Goal: Task Accomplishment & Management: Complete application form

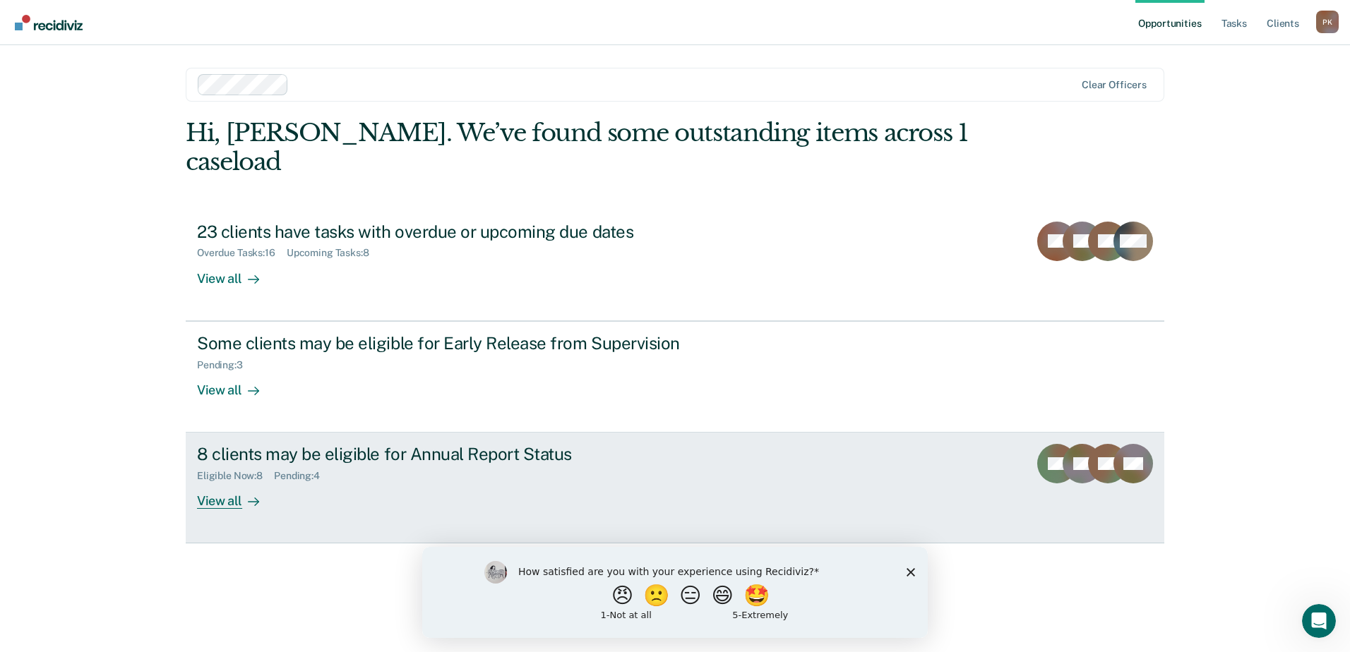
click at [211, 482] on div "View all" at bounding box center [236, 496] width 79 height 28
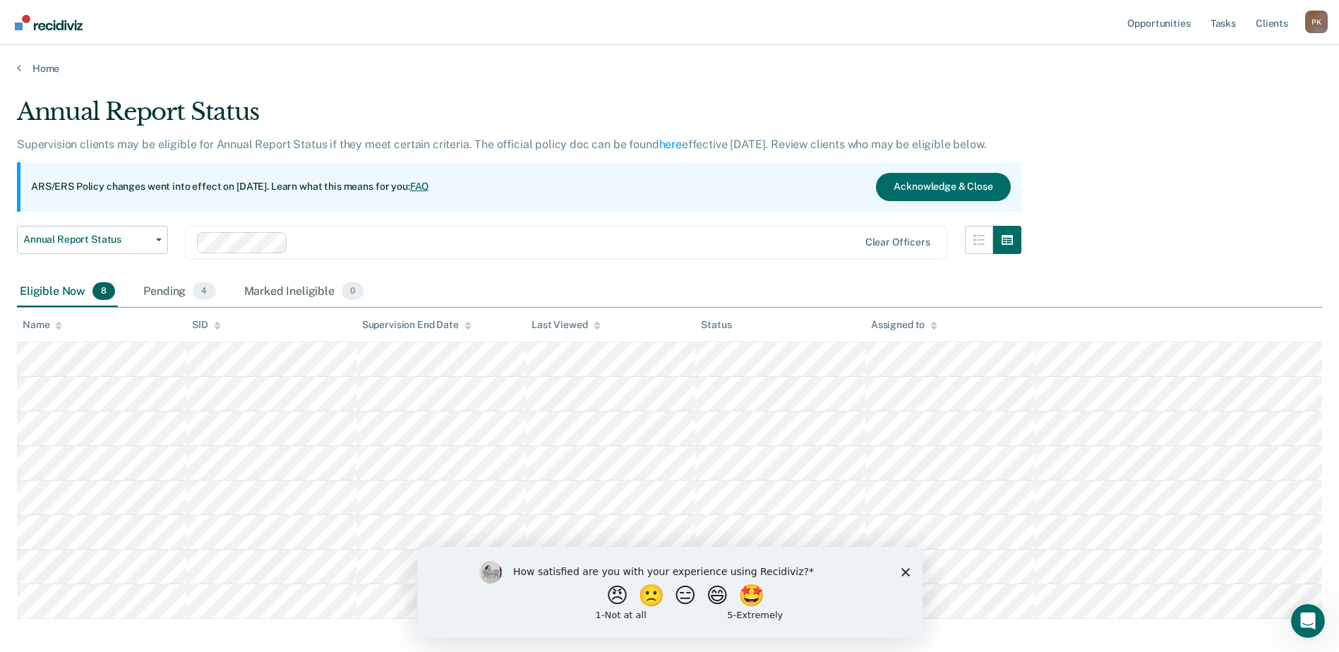
scroll to position [68, 0]
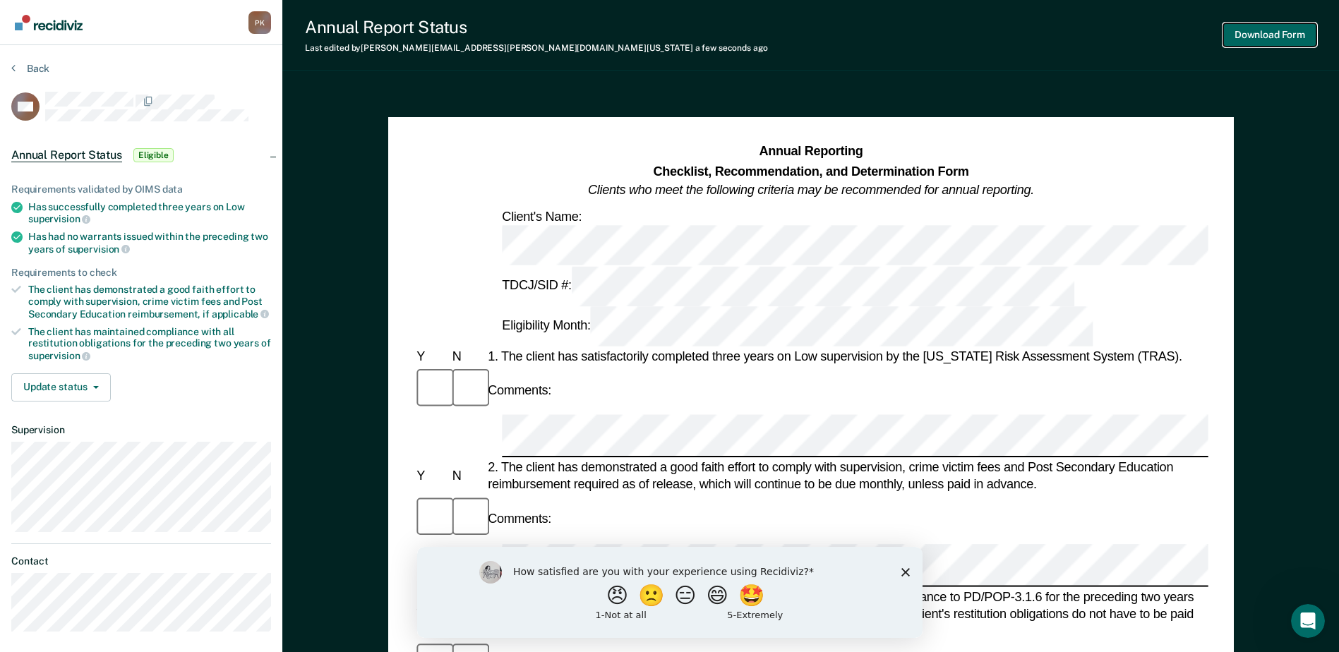
click at [1264, 34] on button "Download Form" at bounding box center [1269, 34] width 93 height 23
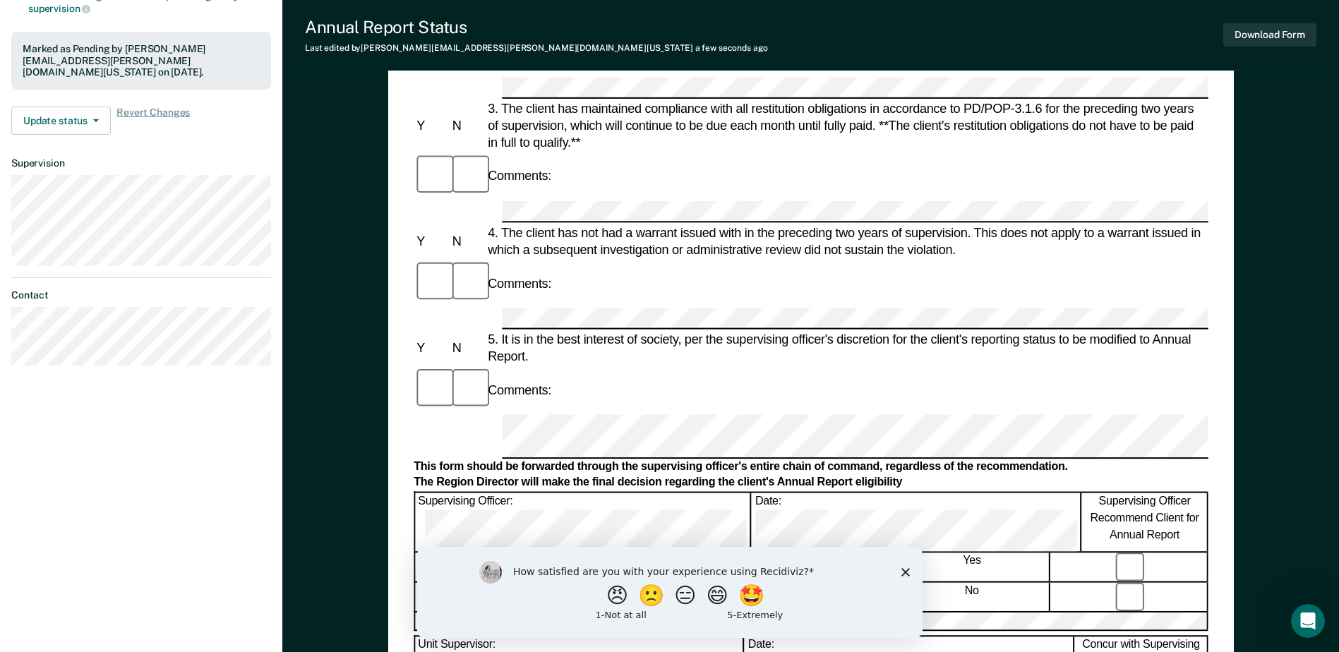
scroll to position [494, 0]
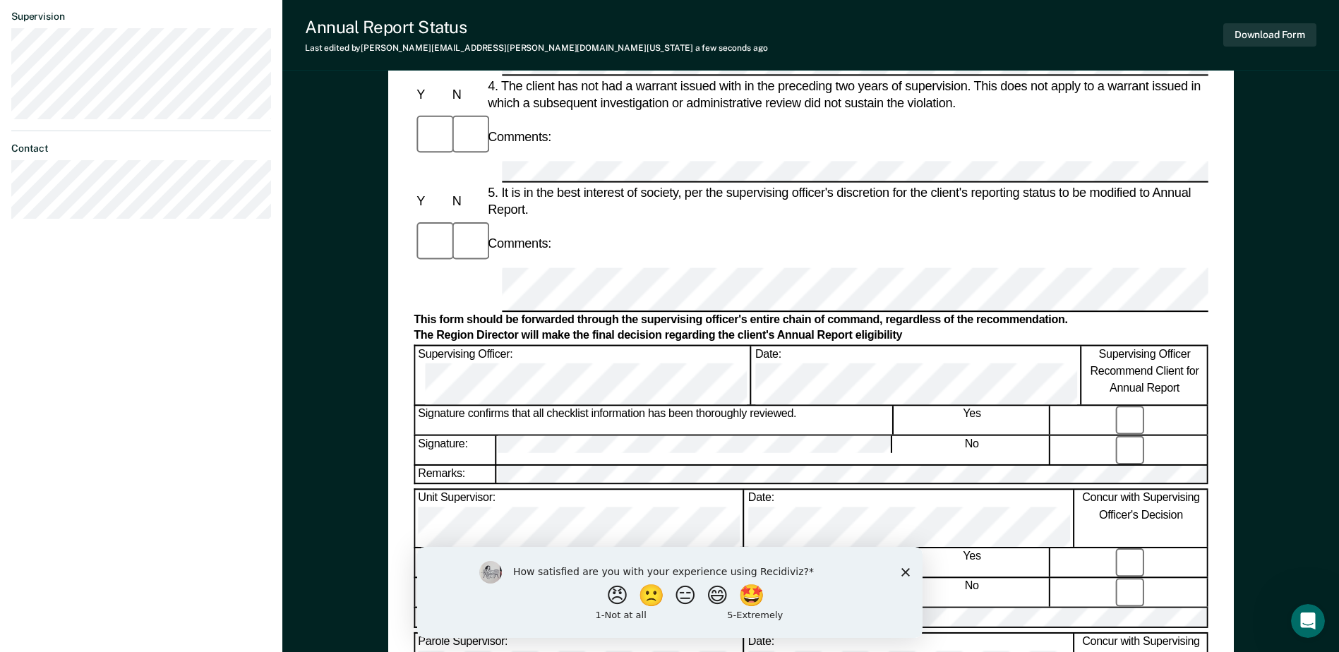
click at [517, 157] on form "Annual Reporting Checklist, Recommendation, and Determination Form Clients who …" at bounding box center [811, 362] width 794 height 1426
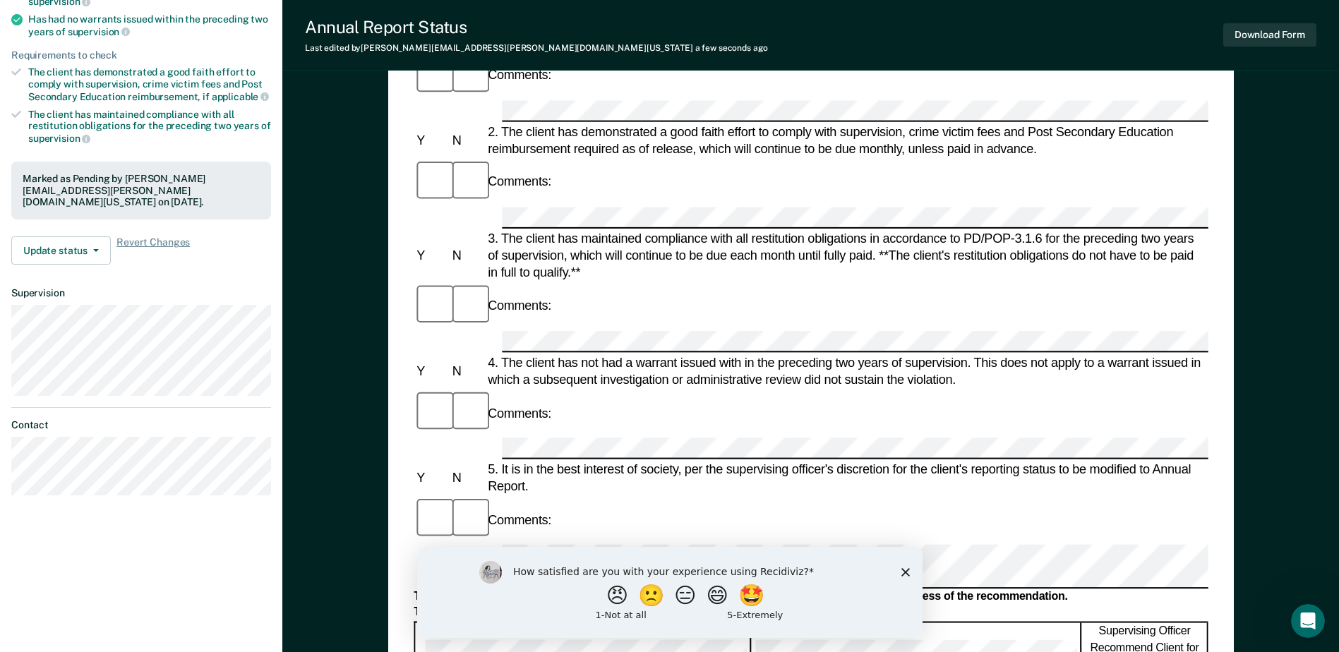
scroll to position [71, 0]
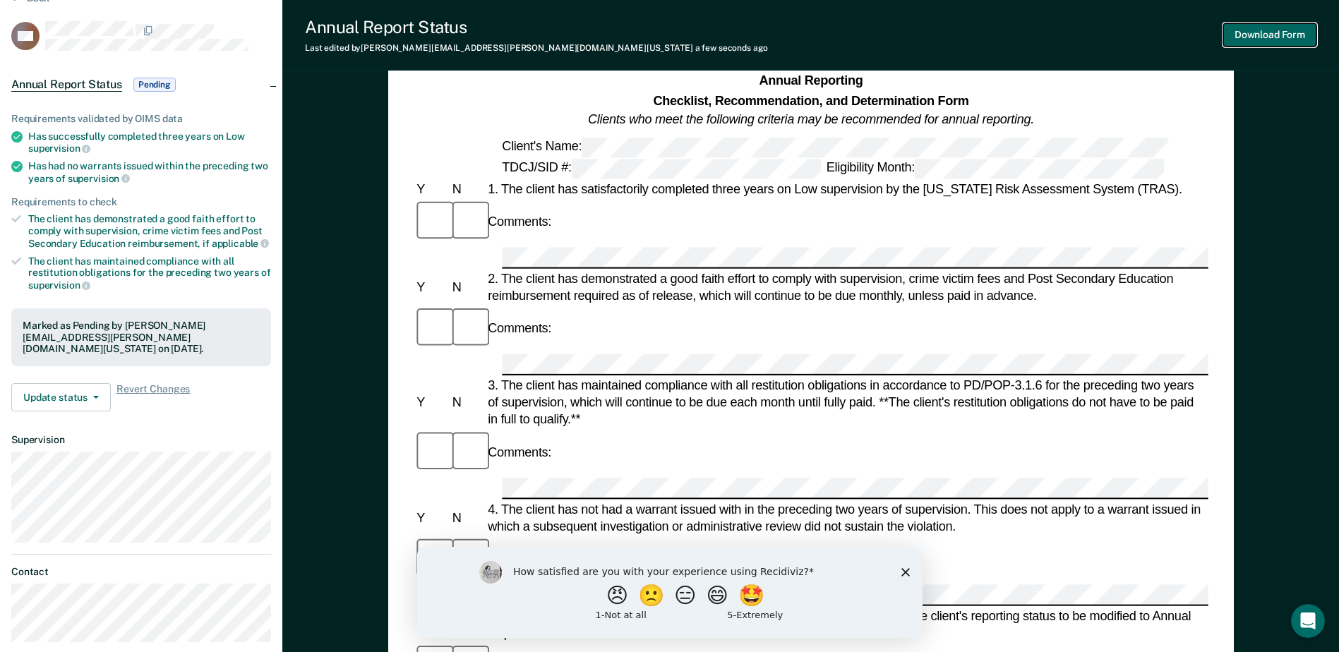
click at [1278, 36] on button "Download Form" at bounding box center [1269, 34] width 93 height 23
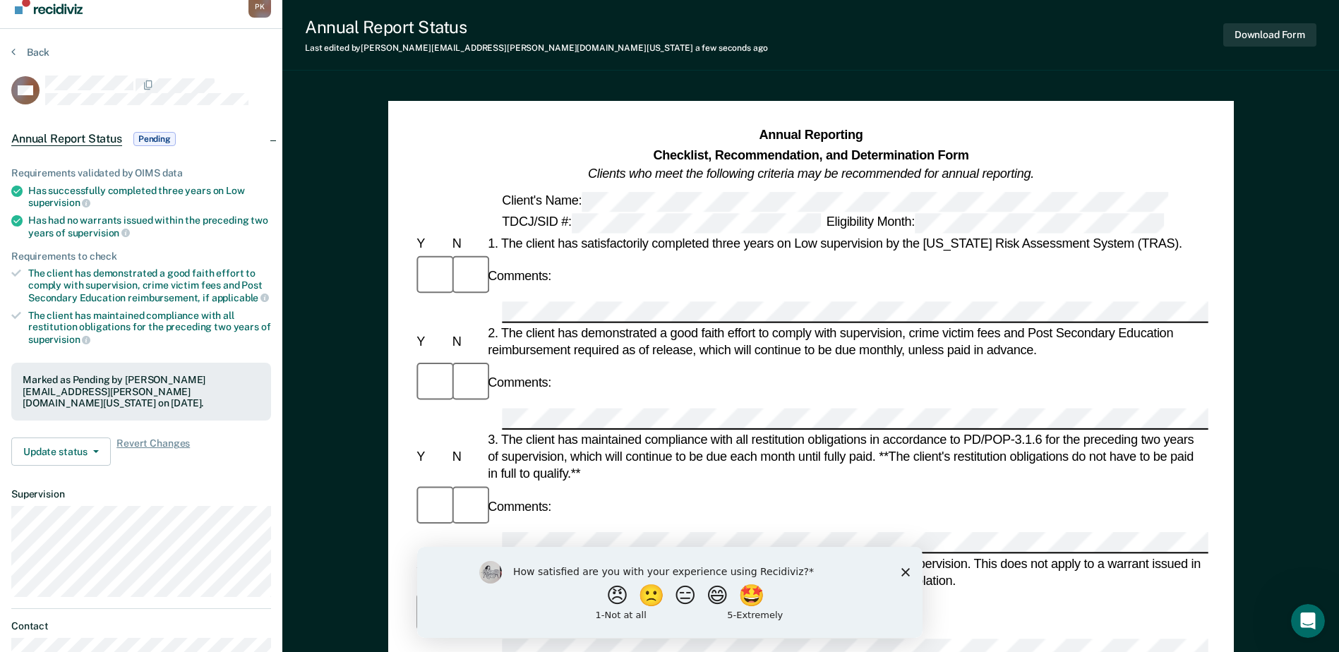
scroll to position [0, 0]
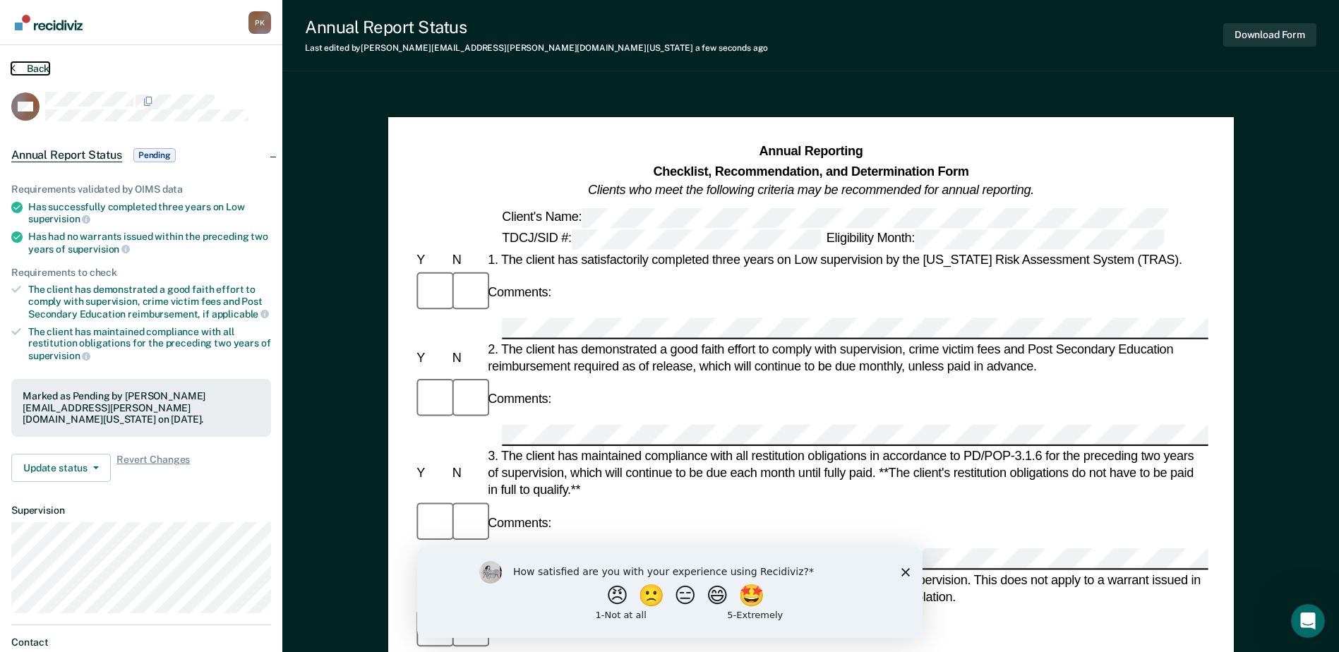
click at [32, 71] on button "Back" at bounding box center [30, 68] width 38 height 13
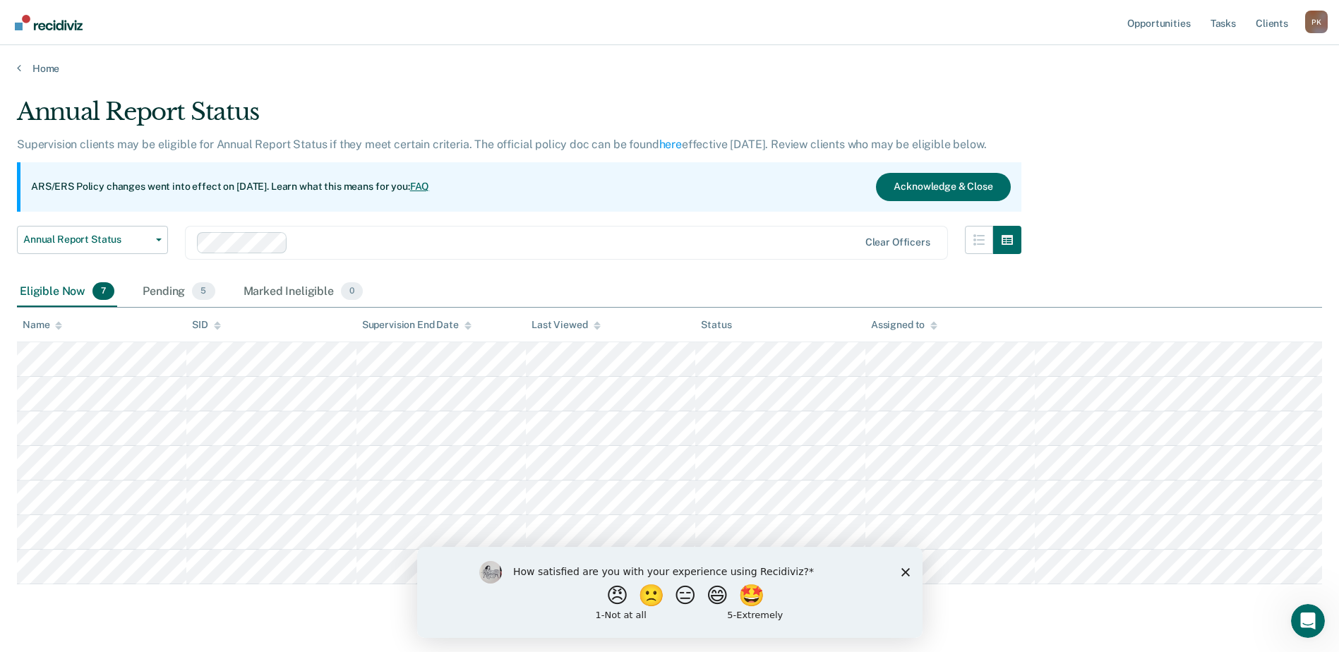
scroll to position [34, 0]
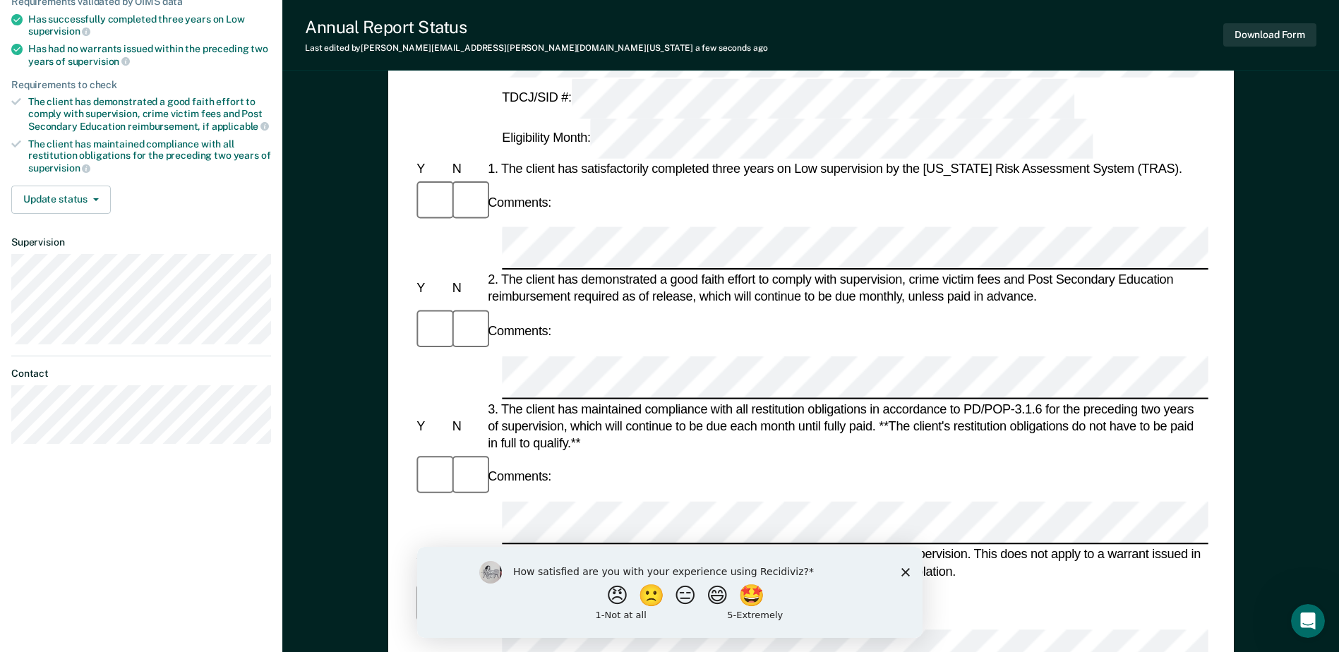
scroll to position [282, 0]
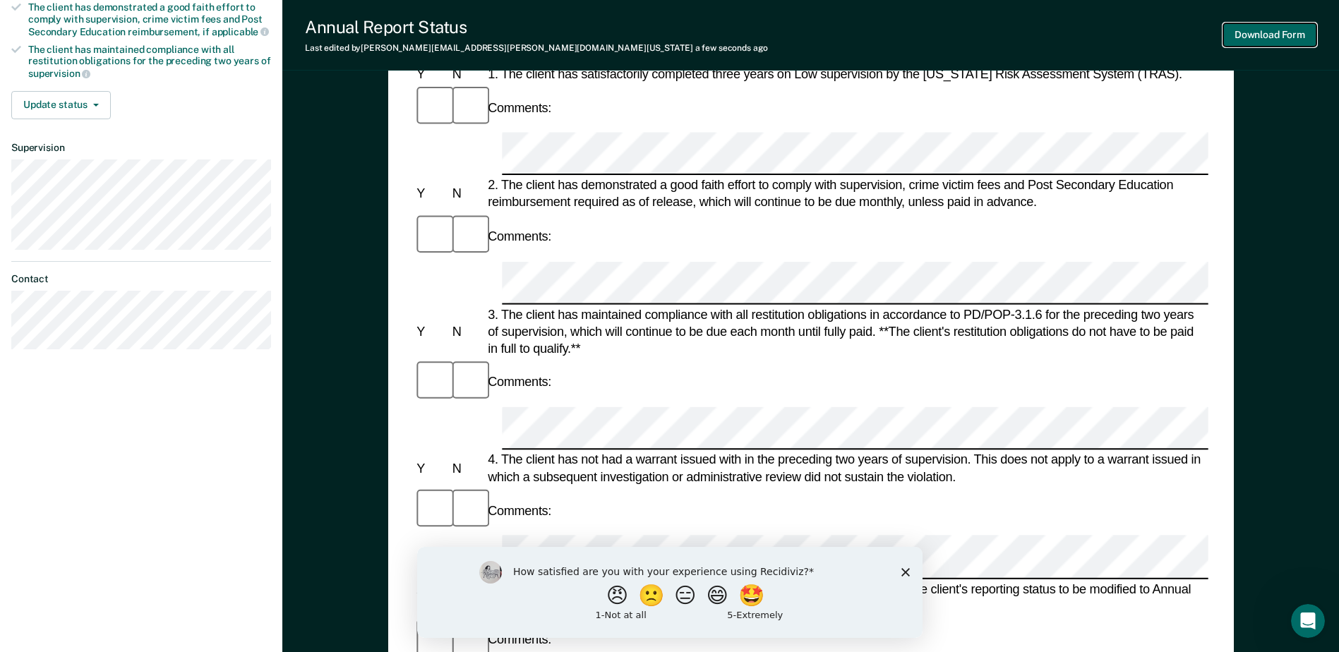
click at [1259, 37] on button "Download Form" at bounding box center [1269, 34] width 93 height 23
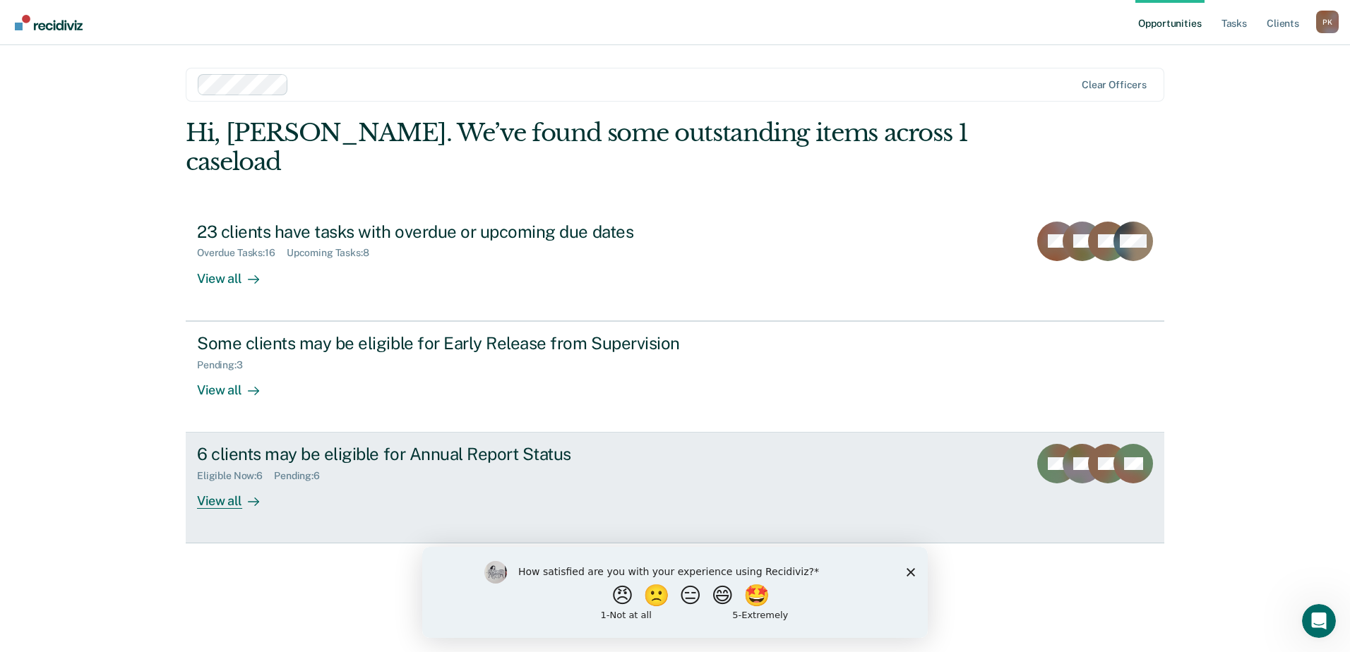
click at [216, 482] on div "View all" at bounding box center [236, 496] width 79 height 28
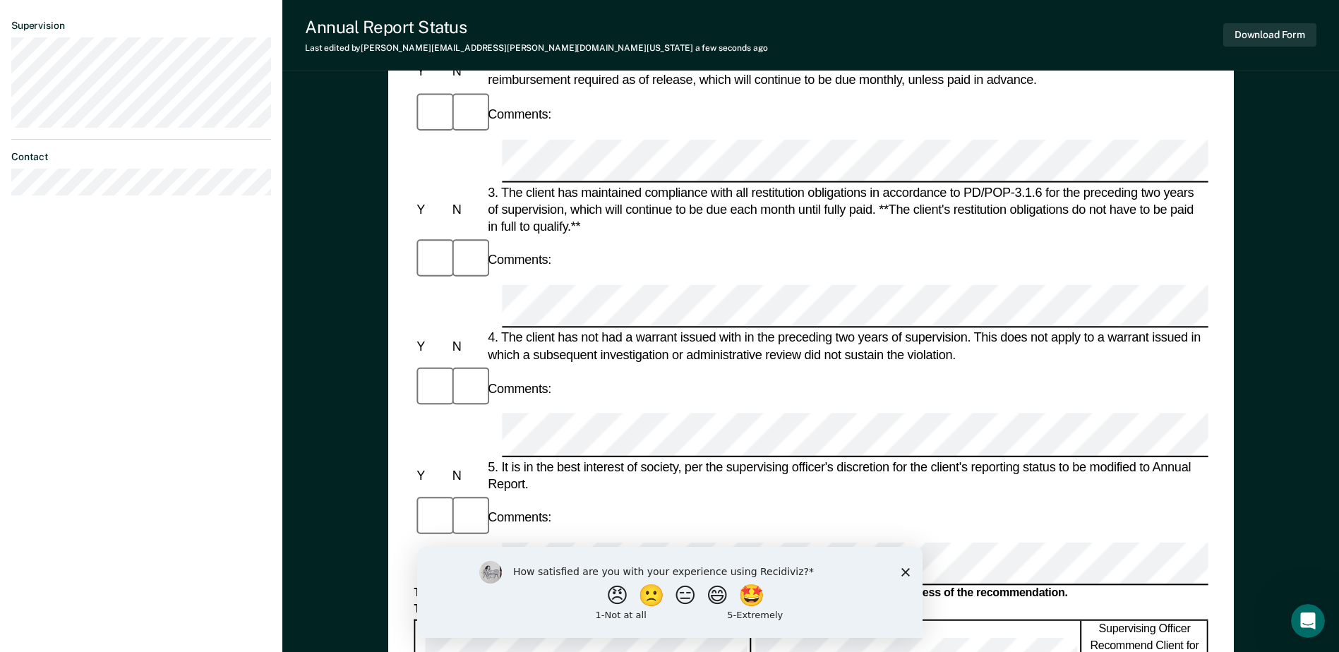
scroll to position [423, 0]
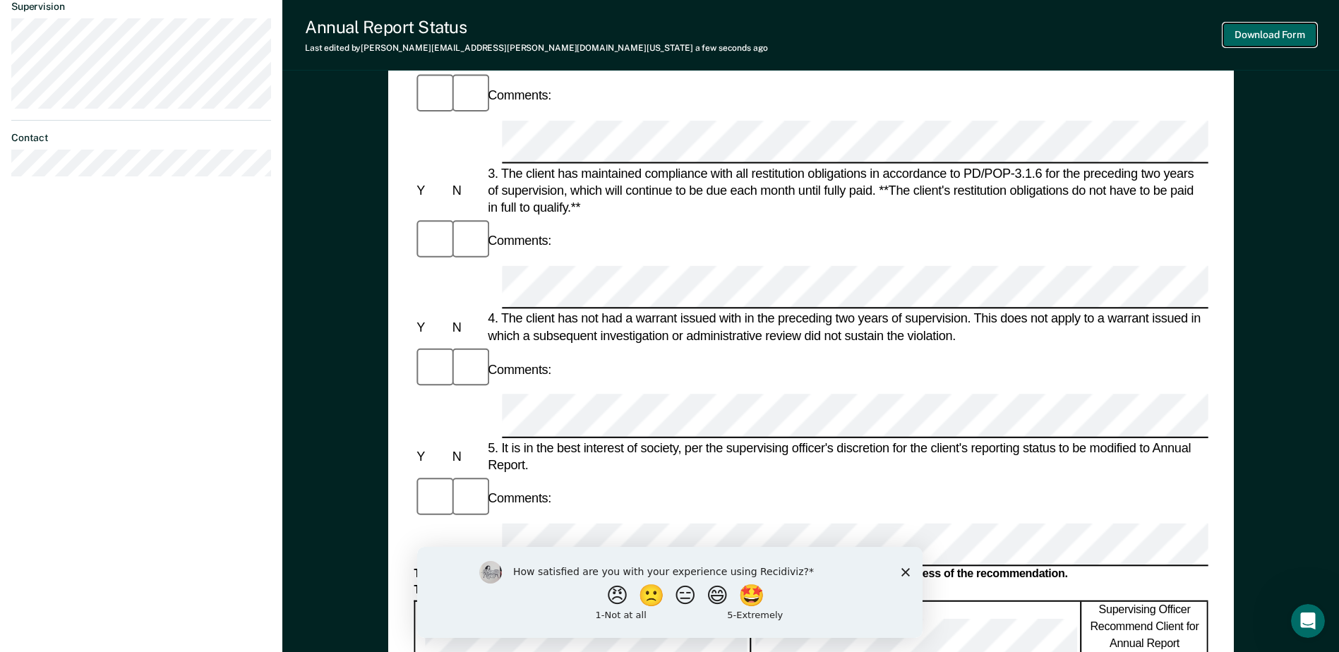
click at [1263, 37] on button "Download Form" at bounding box center [1269, 34] width 93 height 23
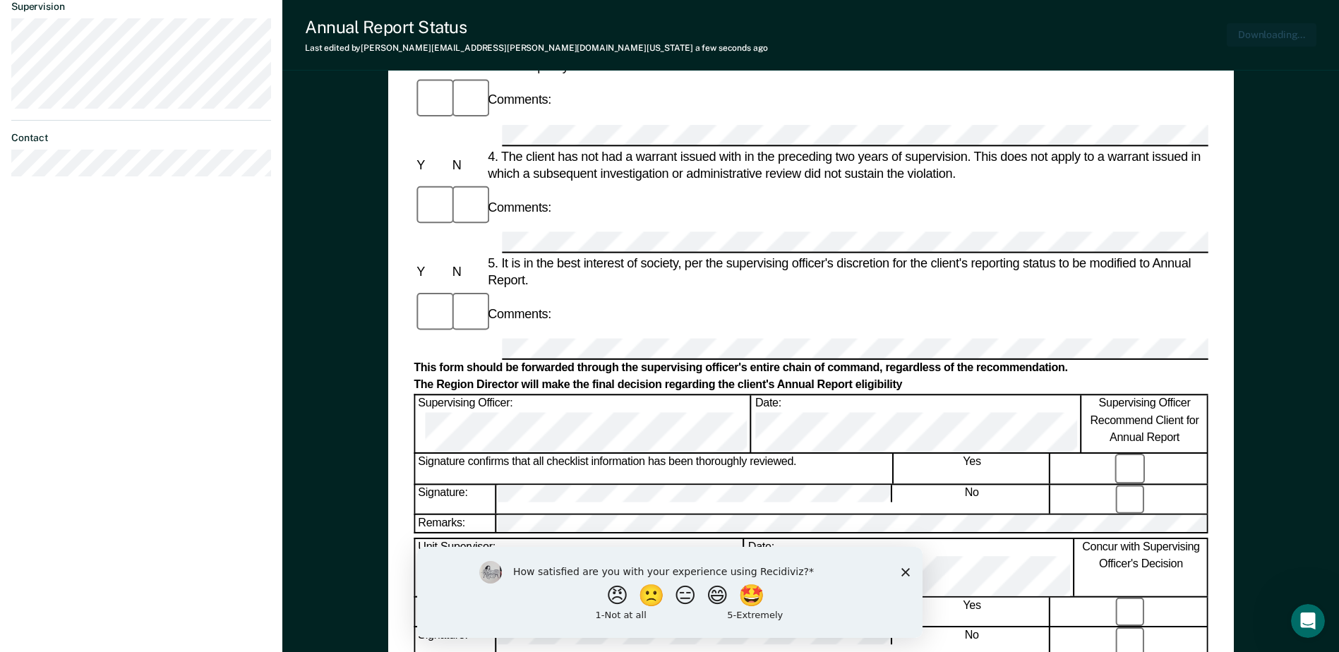
scroll to position [492, 0]
